Goal: Information Seeking & Learning: Learn about a topic

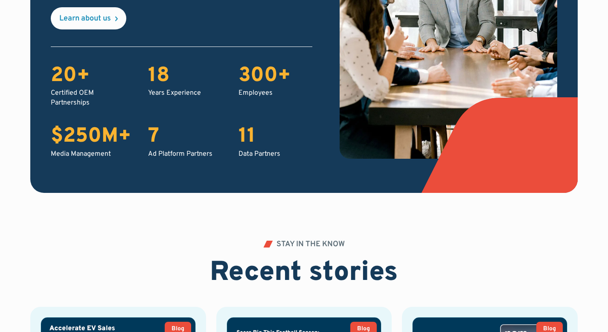
scroll to position [1881, 0]
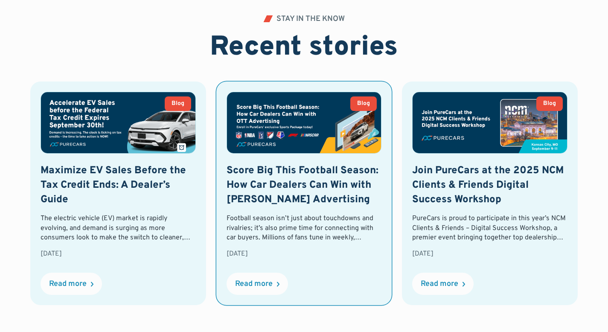
click at [299, 240] on div "Football season isn’t just about touchdowns and rivalries; it’s also prime time…" at bounding box center [303, 228] width 155 height 29
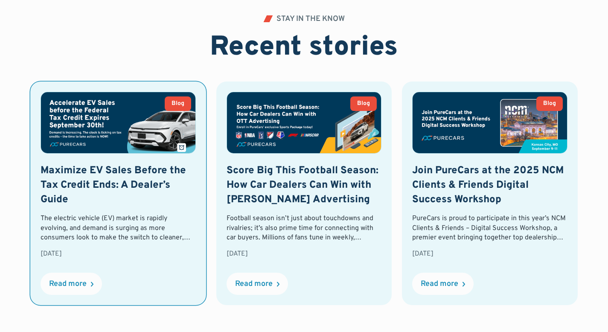
scroll to position [1878, 0]
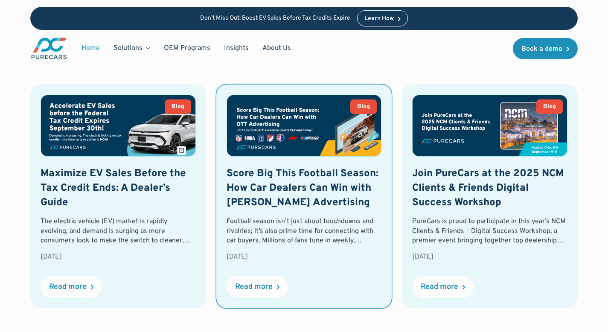
click at [298, 227] on div "Football season isn’t just about touchdowns and rivalries; it’s also prime time…" at bounding box center [303, 231] width 155 height 29
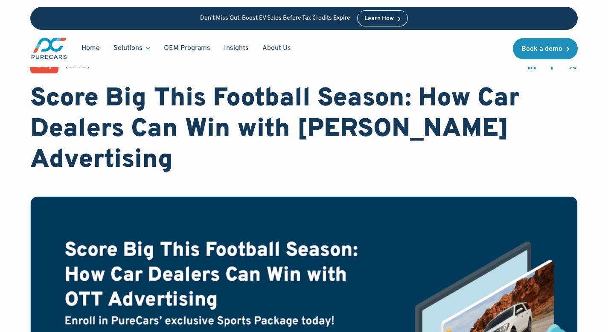
scroll to position [26, 0]
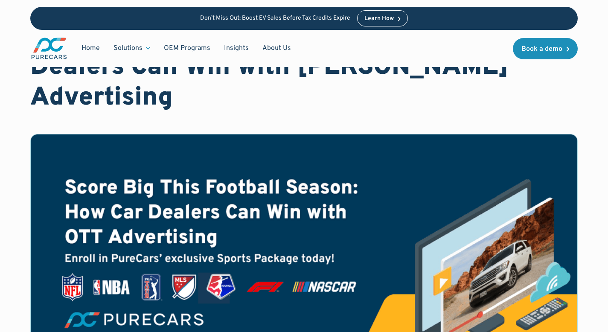
scroll to position [87, 0]
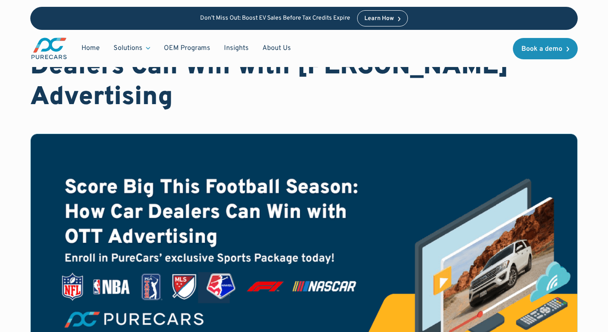
click at [270, 148] on img at bounding box center [304, 243] width 546 height 218
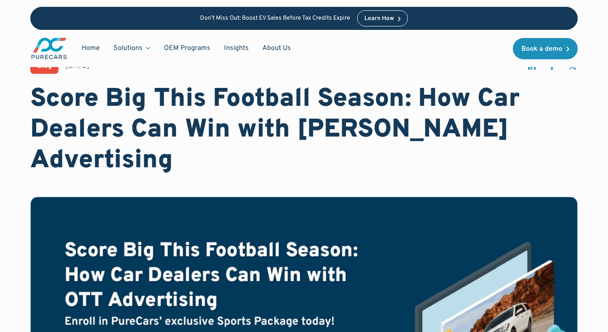
scroll to position [0, 0]
